Goal: Task Accomplishment & Management: Manage account settings

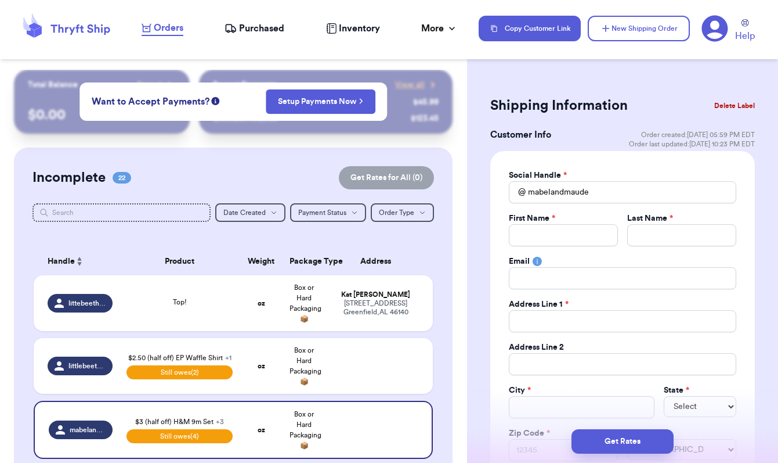
select select "unpaid"
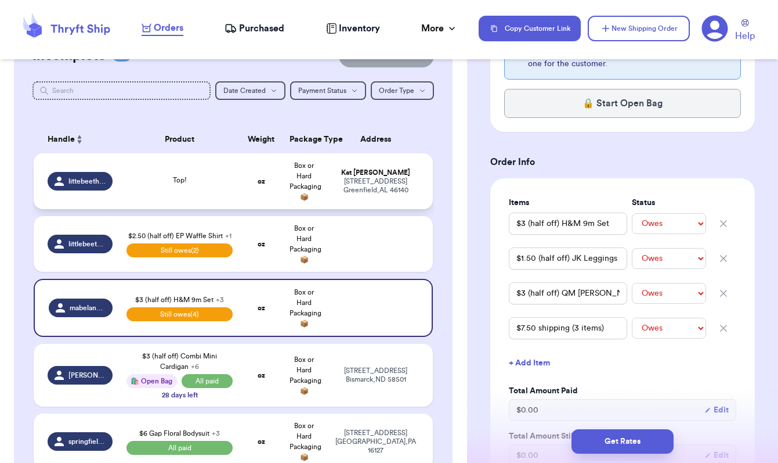
click at [95, 182] on div "littebeethriftfinds" at bounding box center [80, 181] width 65 height 19
type input "Top!"
select select "unknown"
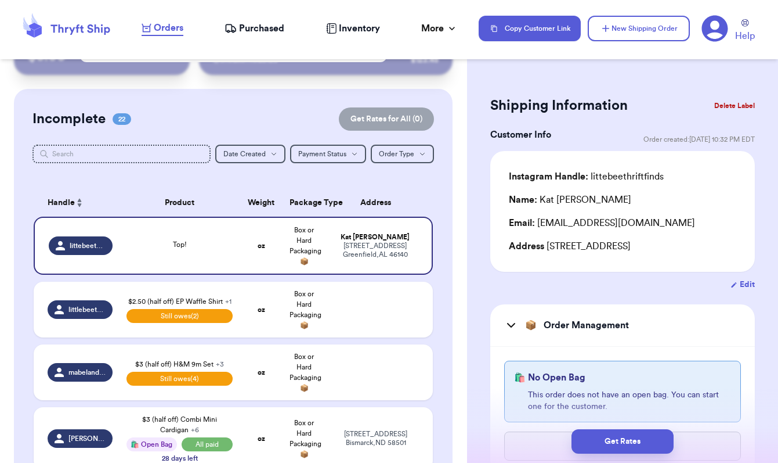
scroll to position [0, 0]
click at [95, 328] on td "littlebeethriftfinds" at bounding box center [77, 309] width 86 height 56
type input "$2.50 (half off) EP Waffle Shirt"
select select "unpaid"
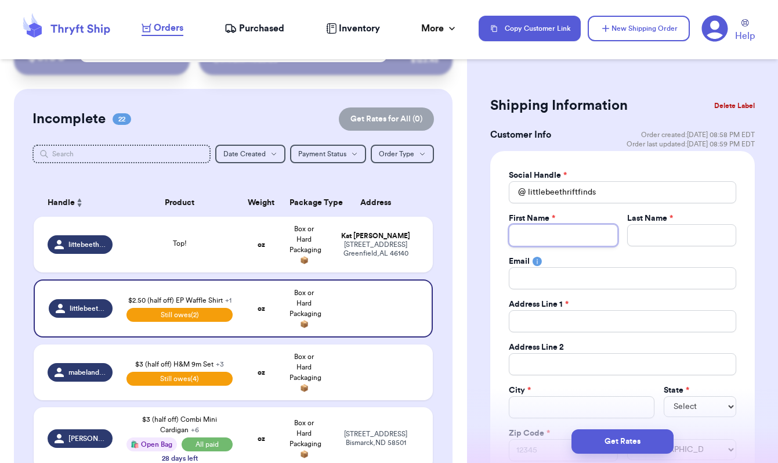
type input "K"
type input "Ka"
type input "Kat"
type input "G"
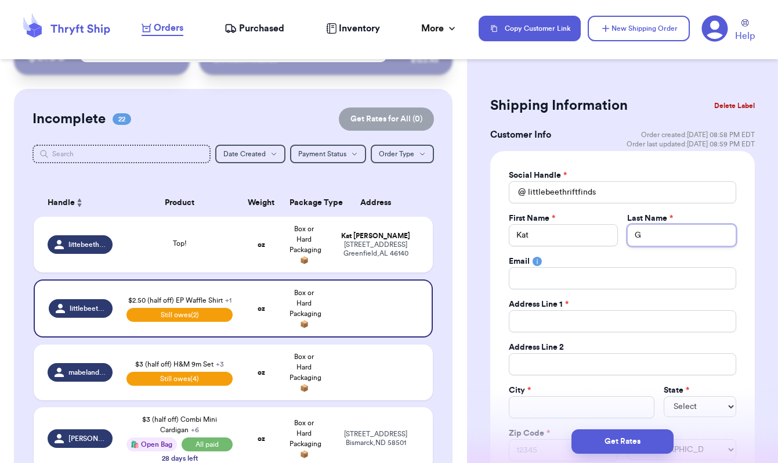
type input "Go"
type input "Goo"
type input "Good"
type input "Goodi"
type input "[PERSON_NAME]"
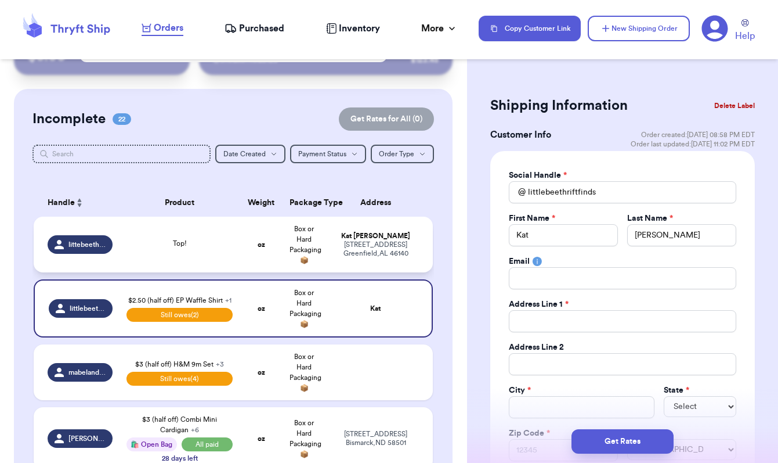
click at [107, 263] on td "littebeethriftfinds" at bounding box center [77, 244] width 86 height 56
type input "Top!"
select select "unknown"
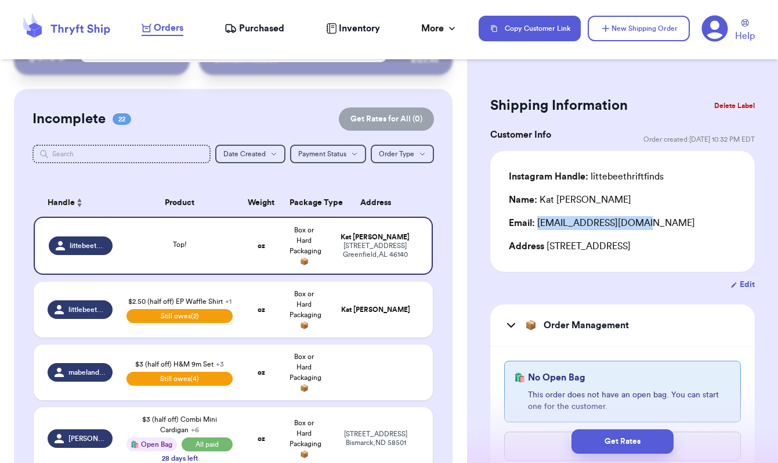
drag, startPoint x: 537, startPoint y: 225, endPoint x: 667, endPoint y: 224, distance: 129.4
click at [667, 224] on div "Email: [EMAIL_ADDRESS][DOMAIN_NAME]" at bounding box center [622, 223] width 227 height 14
copy div "[EMAIL_ADDRESS][DOMAIN_NAME]"
click at [102, 333] on td "littlebeethriftfinds" at bounding box center [77, 309] width 86 height 56
type input "$5.50 shipping"
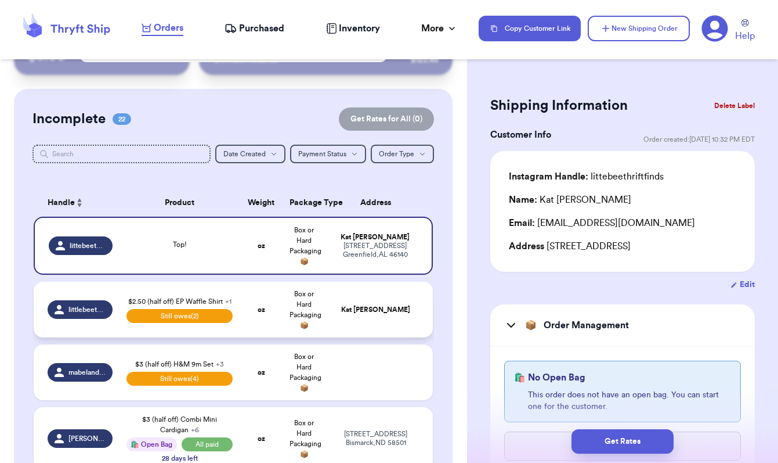
select select "unpaid"
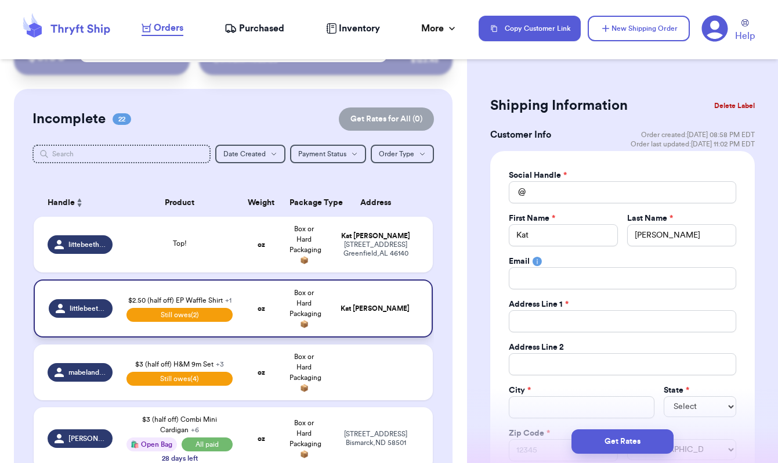
type input "littlebeethriftfinds"
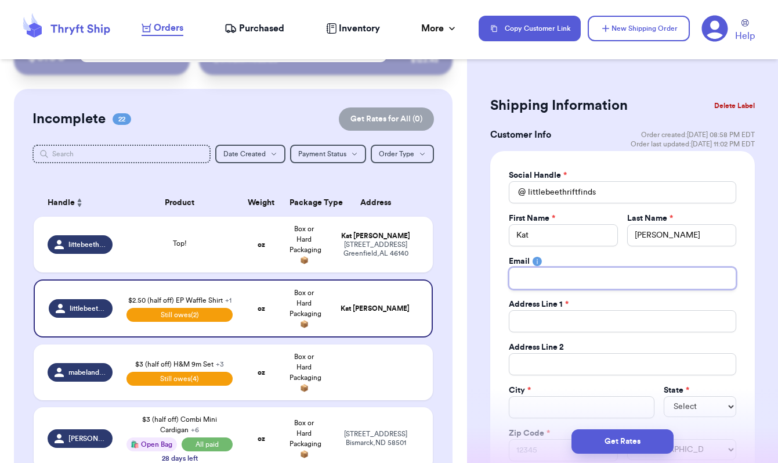
paste input "[EMAIL_ADDRESS][DOMAIN_NAME]"
type input "[EMAIL_ADDRESS][DOMAIN_NAME]"
click at [192, 266] on td "Top!" at bounding box center [180, 244] width 120 height 56
type input "Top!"
select select "unknown"
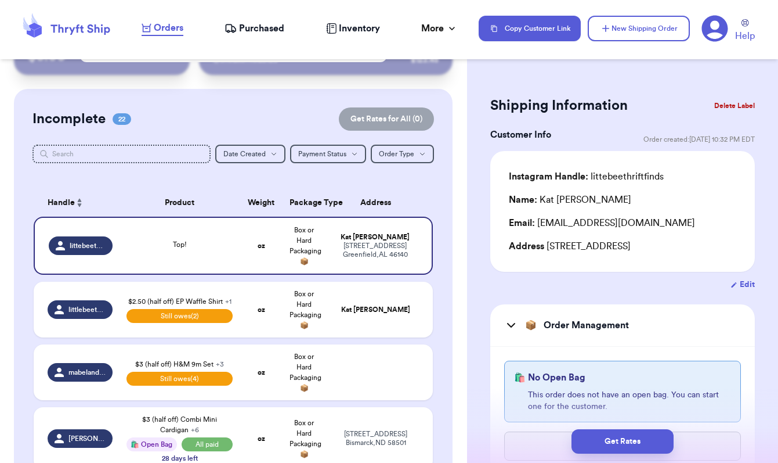
drag, startPoint x: 546, startPoint y: 249, endPoint x: 707, endPoint y: 248, distance: 160.7
click at [707, 248] on div "Address [STREET_ADDRESS]" at bounding box center [622, 246] width 227 height 14
copy div "[STREET_ADDRESS]"
click at [142, 266] on td "Top!" at bounding box center [180, 245] width 120 height 58
click at [113, 332] on td "littlebeethriftfinds" at bounding box center [77, 309] width 86 height 56
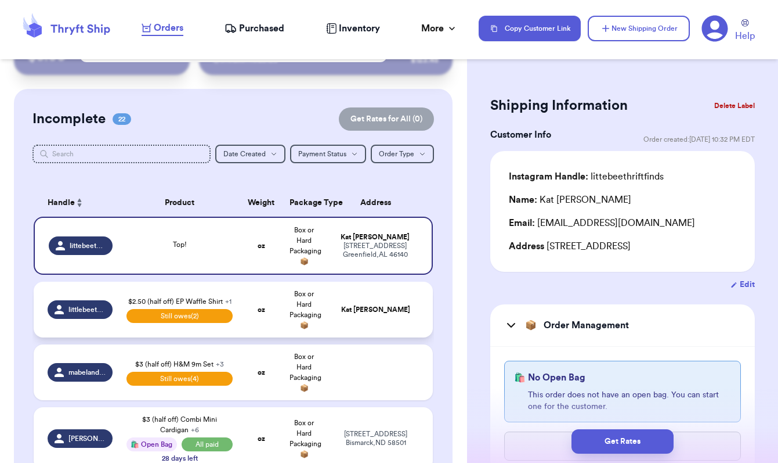
type input "$5.50 shipping"
select select "unpaid"
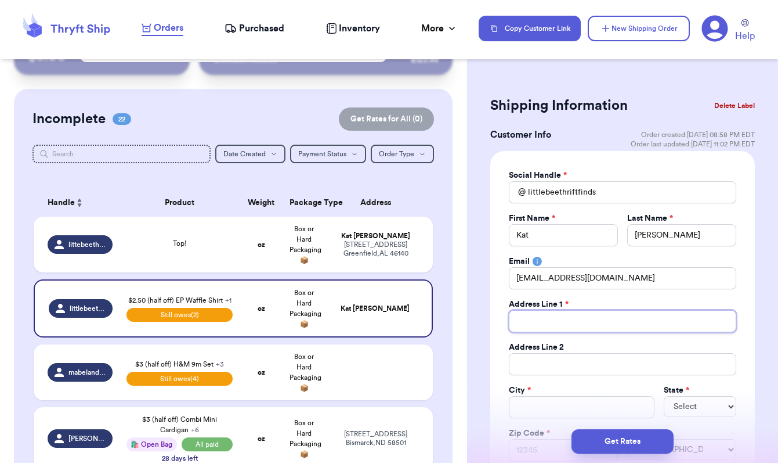
paste input "[STREET_ADDRESS]"
type input "[STREET_ADDRESS]"
drag, startPoint x: 644, startPoint y: 321, endPoint x: 619, endPoint y: 323, distance: 24.4
click at [619, 323] on input "[STREET_ADDRESS]" at bounding box center [622, 321] width 227 height 22
type input "[STREET_ADDRESS]"
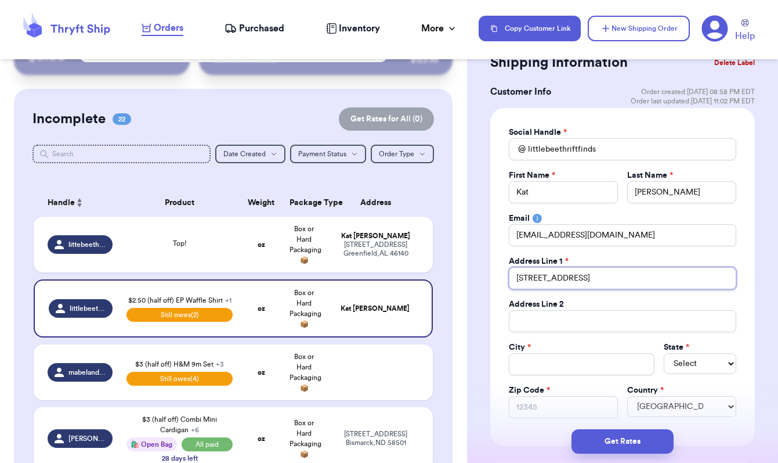
scroll to position [50, 0]
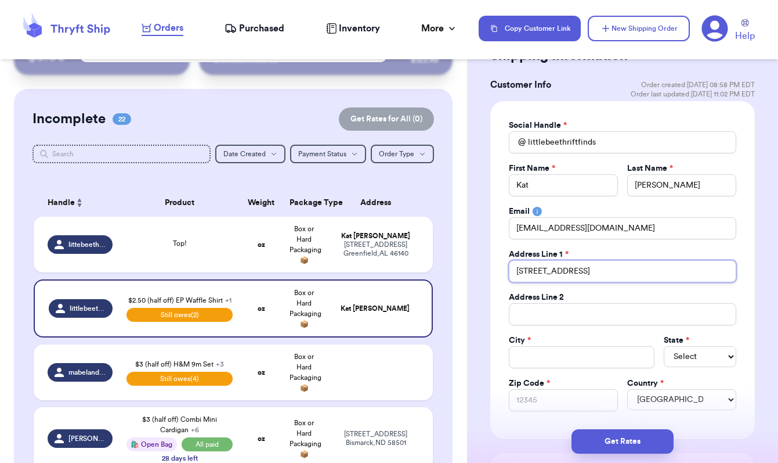
type input "[STREET_ADDRESS]"
paste input "46140"
type input "46140"
drag, startPoint x: 622, startPoint y: 273, endPoint x: 604, endPoint y: 270, distance: 18.1
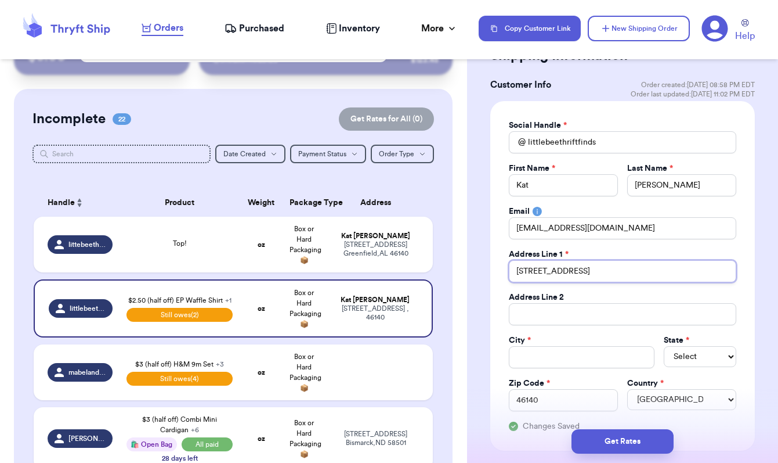
click at [604, 270] on input "[STREET_ADDRESS]" at bounding box center [622, 271] width 227 height 22
type input "[STREET_ADDRESS]"
select select "AL"
drag, startPoint x: 609, startPoint y: 272, endPoint x: 565, endPoint y: 272, distance: 43.5
click at [565, 272] on input "[STREET_ADDRESS]" at bounding box center [622, 271] width 227 height 22
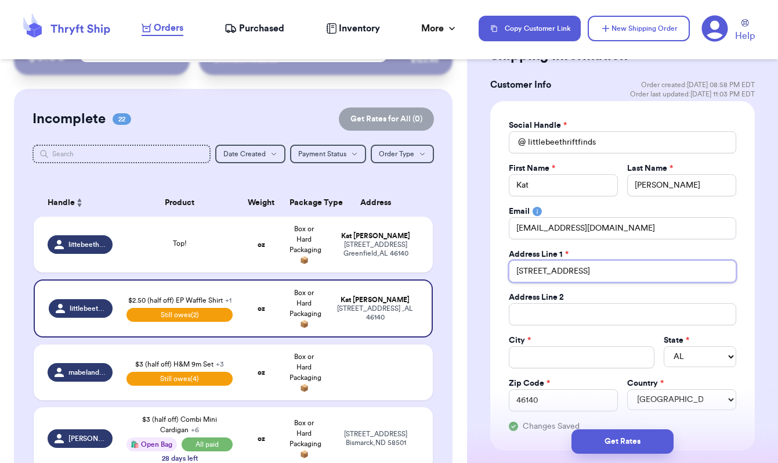
type input "[STREET_ADDRESS]"
paste input "Greenfield"
type input "Greenfield"
click at [574, 274] on input "[STREET_ADDRESS]" at bounding box center [622, 271] width 227 height 22
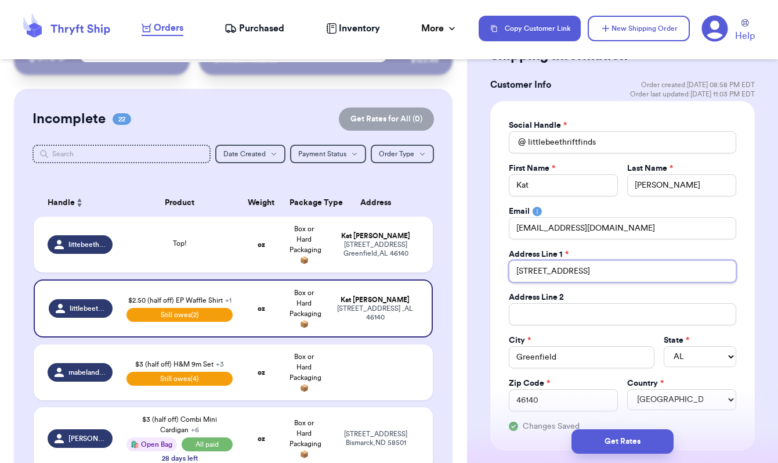
type input "[STREET_ADDRESS]"
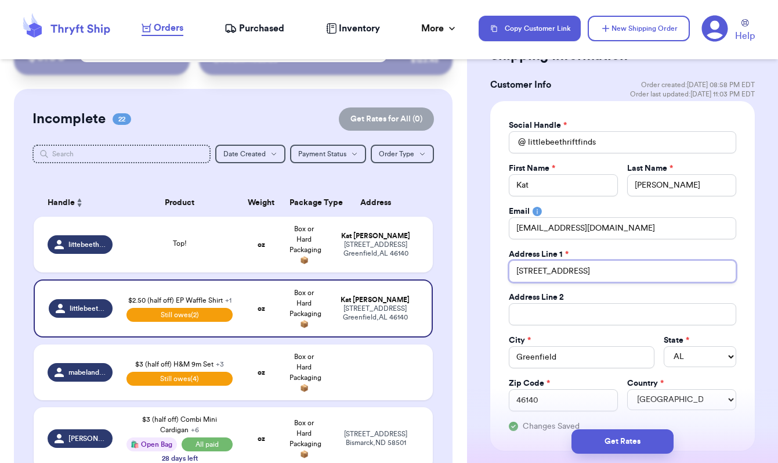
type input "[STREET_ADDRESS]"
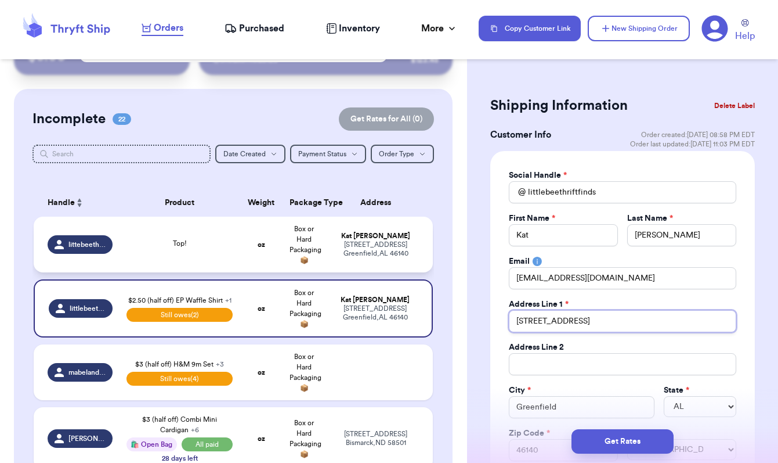
scroll to position [0, 0]
click at [230, 268] on td "Top!" at bounding box center [180, 244] width 120 height 56
type input "Top!"
select select "unknown"
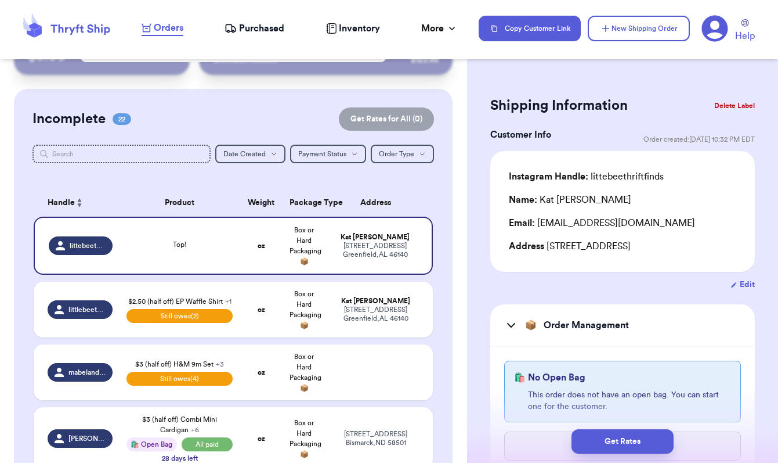
click at [724, 104] on button "Delete Label" at bounding box center [735, 106] width 50 height 26
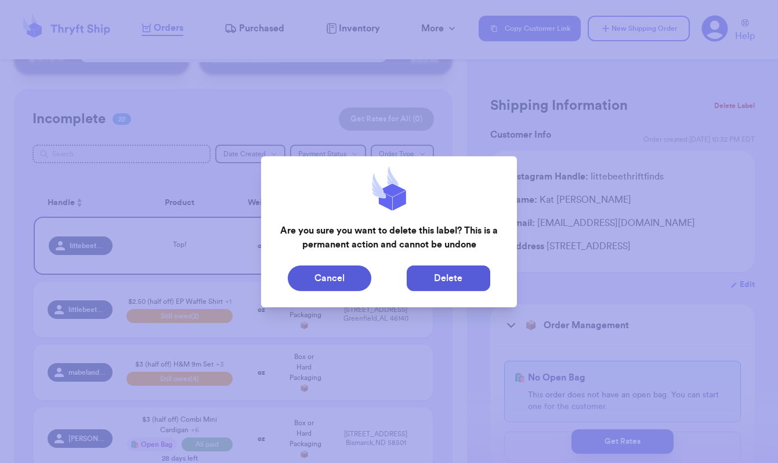
click at [445, 283] on button "Delete" at bounding box center [449, 278] width 84 height 26
type input "$5.50 shipping"
select select "unpaid"
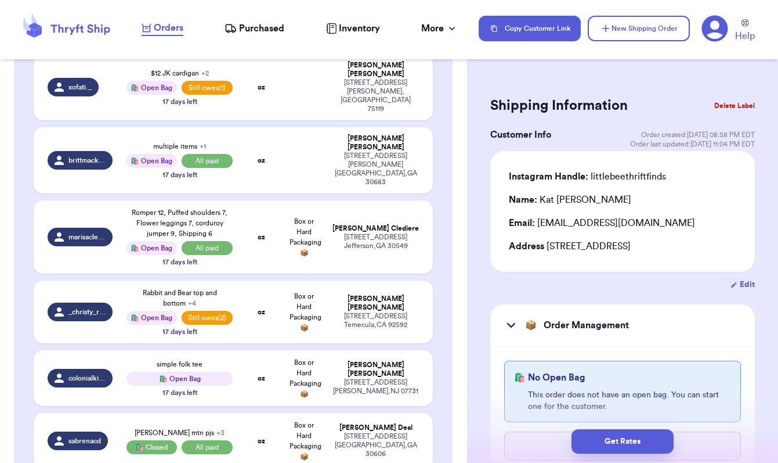
scroll to position [1154, 0]
